Goal: Task Accomplishment & Management: Manage account settings

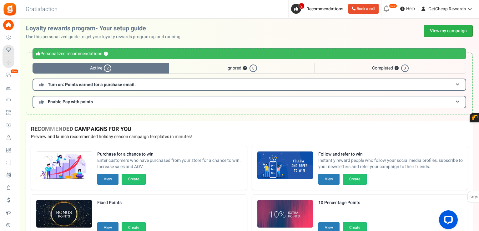
click at [432, 33] on link "View my campaign" at bounding box center [448, 31] width 49 height 12
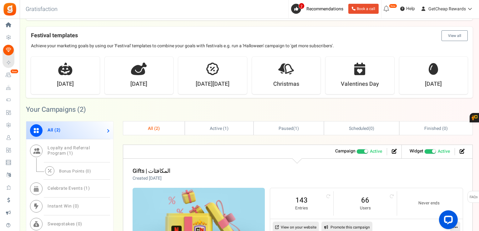
scroll to position [250, 0]
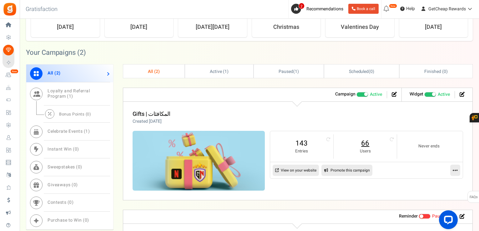
click at [363, 144] on link "66" at bounding box center [365, 143] width 51 height 10
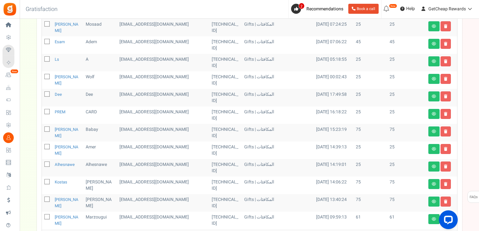
scroll to position [31, 0]
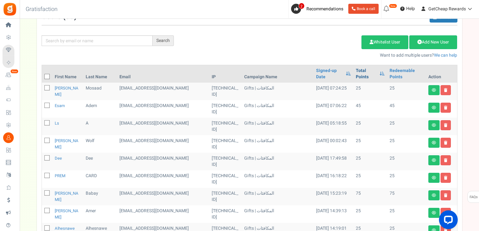
click at [357, 77] on link "Total Points" at bounding box center [366, 74] width 21 height 13
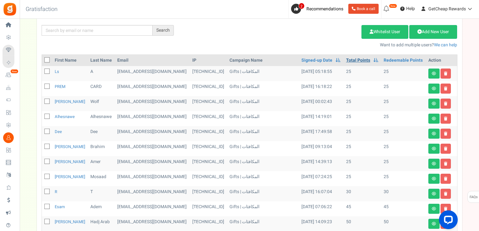
scroll to position [94, 0]
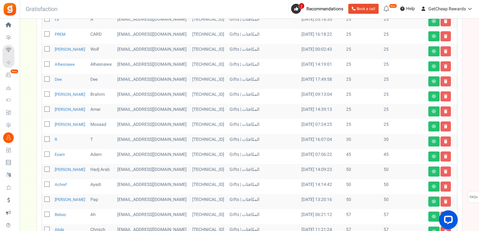
click at [48, 126] on icon at bounding box center [47, 124] width 4 height 4
click at [42, 127] on input "checkbox" at bounding box center [40, 125] width 4 height 4
checkbox input "true"
click at [46, 111] on icon at bounding box center [47, 109] width 4 height 4
click at [42, 112] on input "checkbox" at bounding box center [40, 110] width 4 height 4
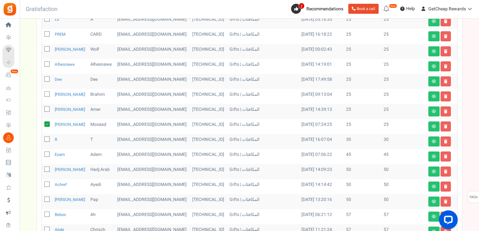
checkbox input "true"
click at [48, 96] on icon at bounding box center [47, 94] width 4 height 4
click at [42, 97] on input "checkbox" at bounding box center [40, 95] width 4 height 4
checkbox input "true"
click at [48, 81] on icon at bounding box center [47, 79] width 4 height 4
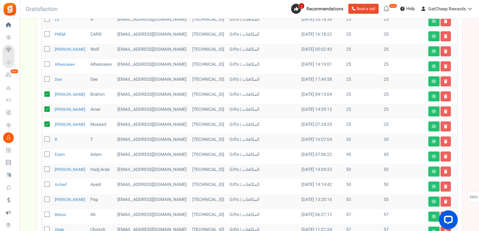
click at [42, 82] on input "checkbox" at bounding box center [40, 80] width 4 height 4
checkbox input "true"
click at [46, 66] on icon at bounding box center [47, 64] width 4 height 4
click at [42, 67] on input "checkbox" at bounding box center [40, 65] width 4 height 4
checkbox input "true"
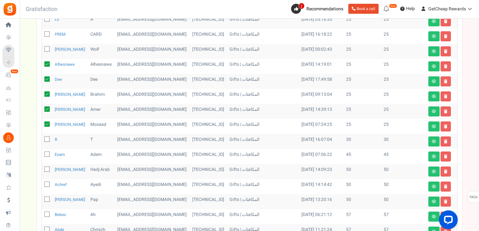
click at [46, 51] on icon at bounding box center [47, 49] width 4 height 4
click at [42, 52] on input "checkbox" at bounding box center [40, 50] width 4 height 4
checkbox input "true"
click at [46, 37] on span at bounding box center [46, 33] width 5 height 5
click at [42, 37] on input "checkbox" at bounding box center [40, 35] width 4 height 4
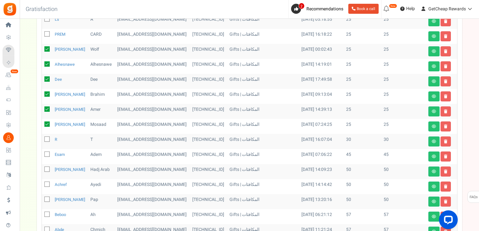
checkbox input "true"
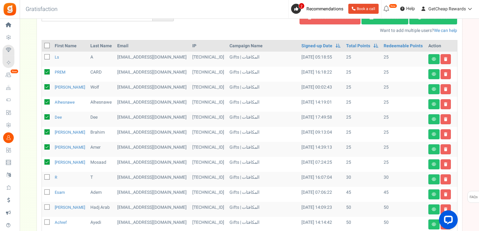
scroll to position [31, 0]
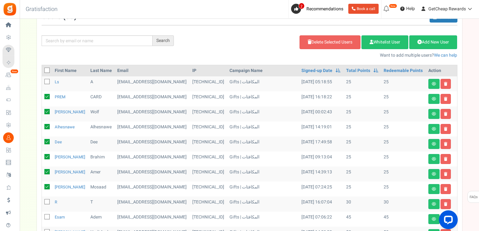
click at [46, 84] on icon at bounding box center [47, 82] width 4 height 4
click at [42, 84] on input "checkbox" at bounding box center [40, 82] width 4 height 4
checkbox input "true"
click at [318, 43] on link "Delete Selected Users" at bounding box center [330, 42] width 61 height 14
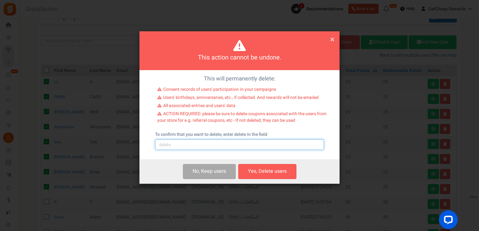
click at [220, 143] on input "text" at bounding box center [239, 144] width 169 height 11
type input "delete"
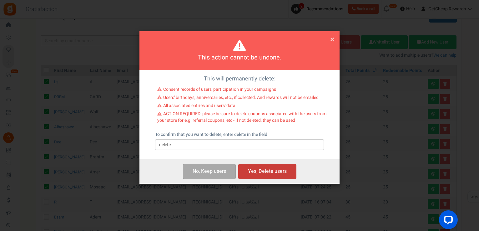
click at [270, 171] on button "Yes, Delete users" at bounding box center [267, 171] width 58 height 15
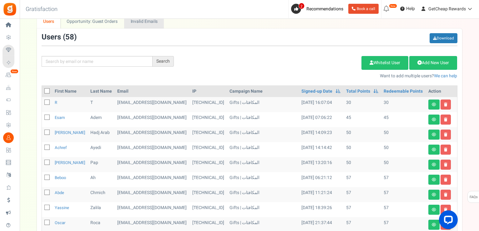
scroll to position [0, 0]
